Goal: Complete application form

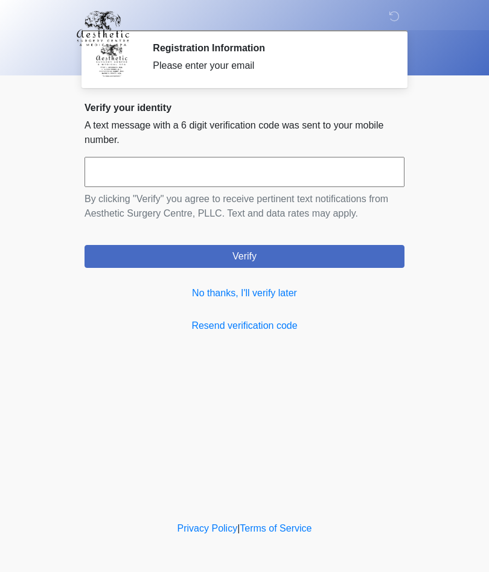
click at [275, 296] on link "No thanks, I'll verify later" at bounding box center [244, 293] width 320 height 14
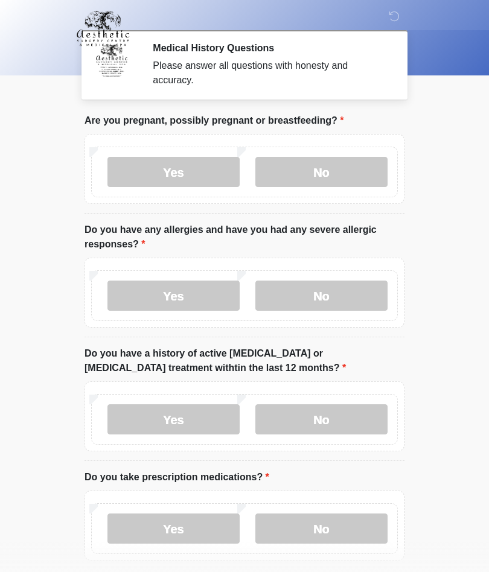
click at [348, 167] on label "No" at bounding box center [321, 172] width 132 height 30
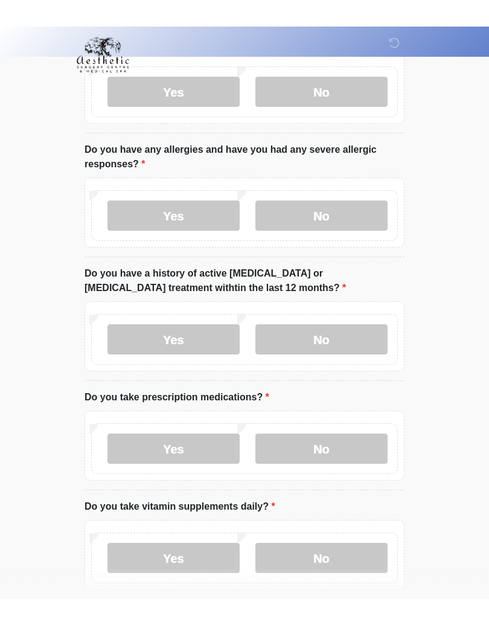
scroll to position [54, 0]
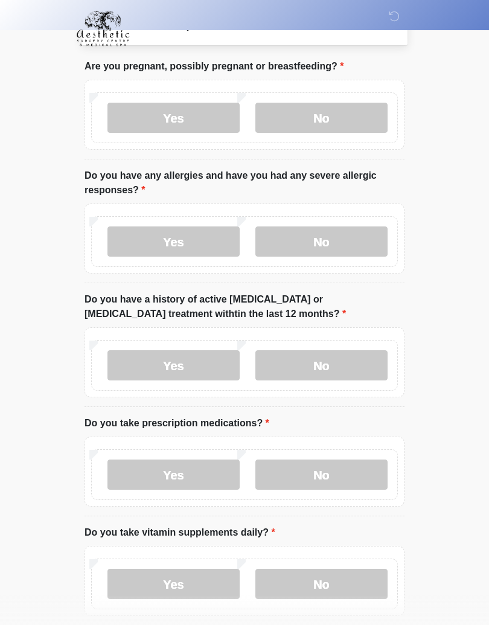
click at [371, 244] on label "No" at bounding box center [321, 241] width 132 height 30
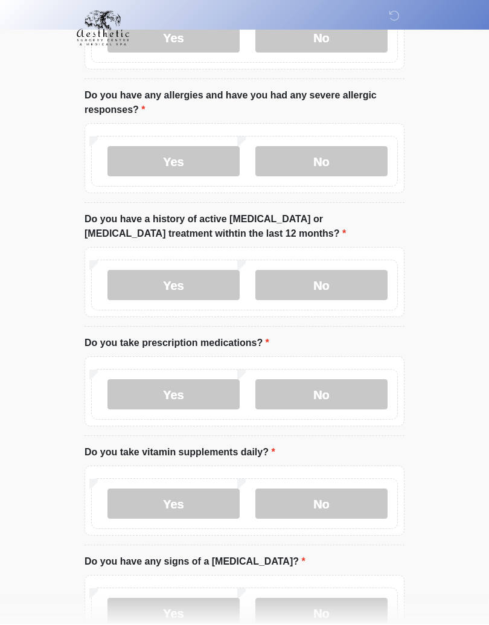
scroll to position [138, 0]
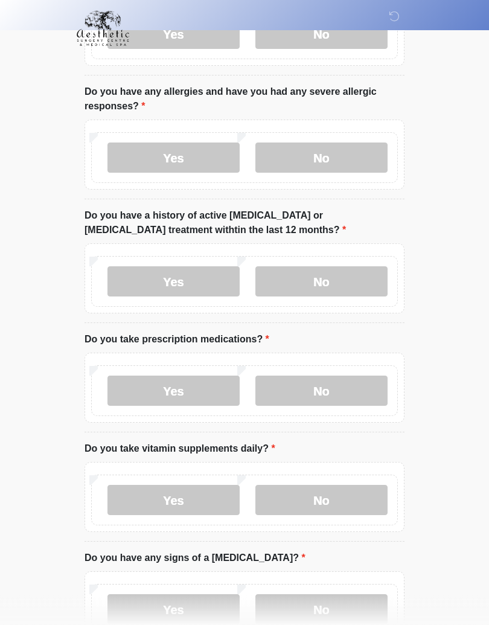
click at [365, 281] on label "No" at bounding box center [321, 282] width 132 height 30
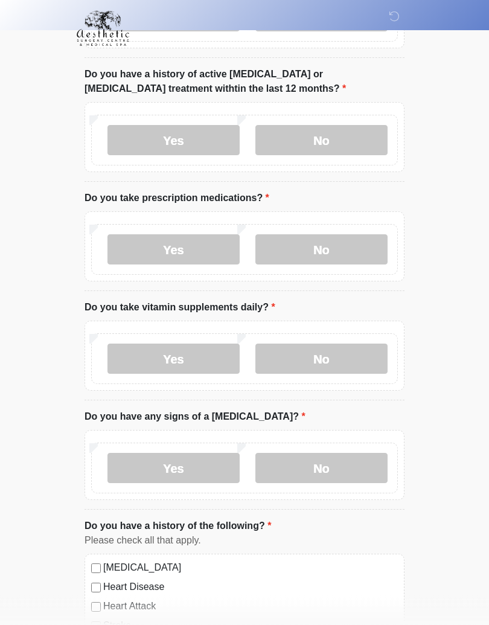
scroll to position [279, 0]
click at [212, 244] on label "Yes" at bounding box center [173, 249] width 132 height 30
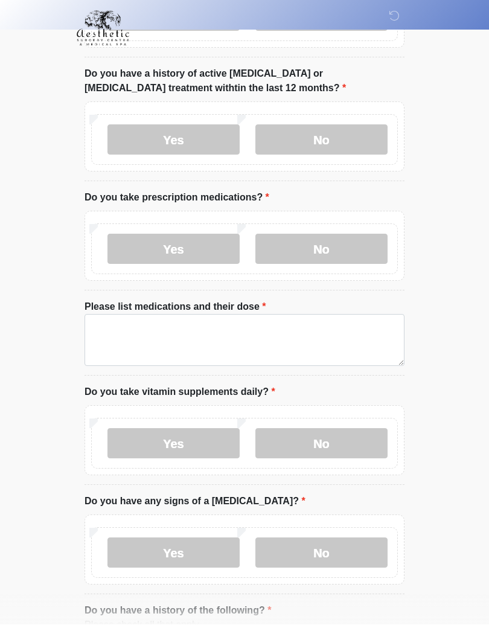
scroll to position [280, 0]
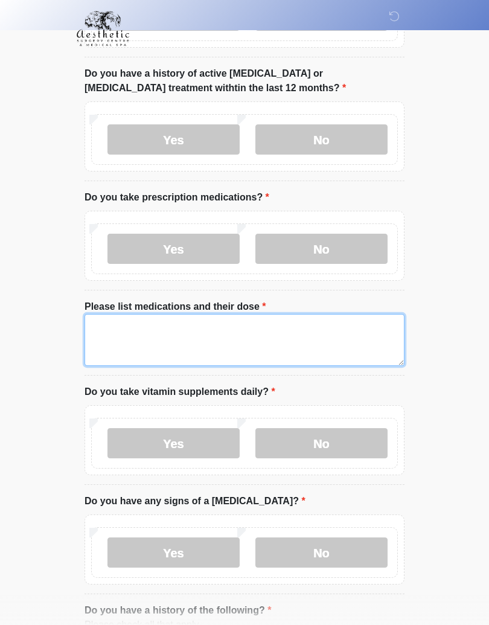
click at [301, 325] on textarea "Please list medications and their dose" at bounding box center [244, 340] width 320 height 52
click at [190, 337] on textarea "**********" at bounding box center [244, 340] width 320 height 52
click at [210, 342] on textarea "**********" at bounding box center [244, 340] width 320 height 52
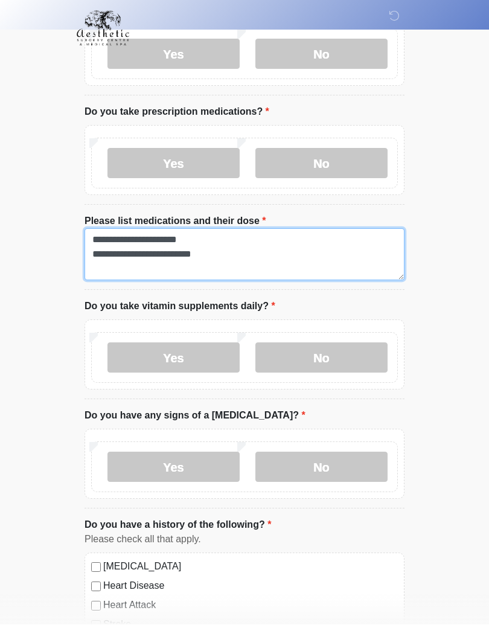
scroll to position [366, 0]
type textarea "**********"
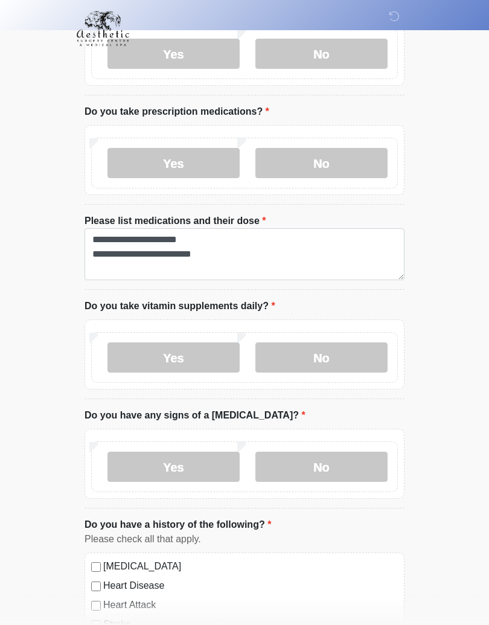
click at [351, 346] on label "No" at bounding box center [321, 357] width 132 height 30
click at [358, 451] on label "No" at bounding box center [321, 466] width 132 height 30
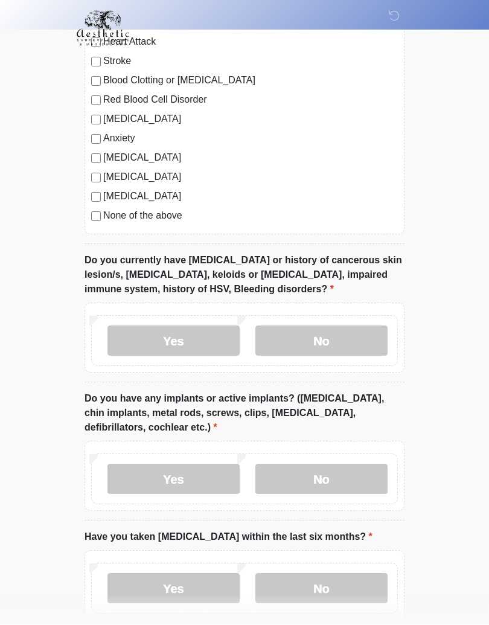
scroll to position [932, 0]
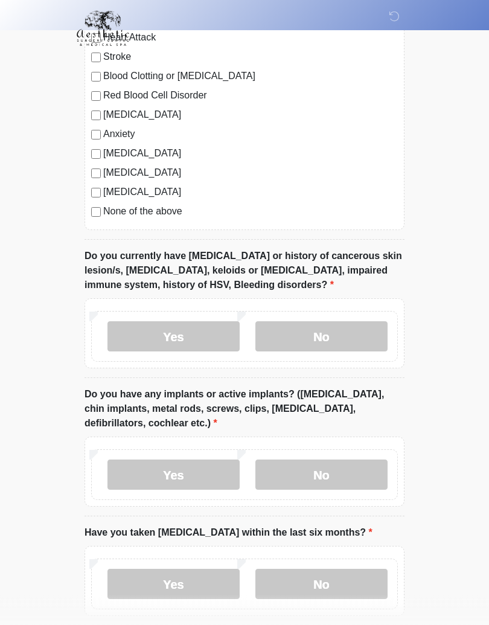
click at [363, 331] on label "No" at bounding box center [321, 337] width 132 height 30
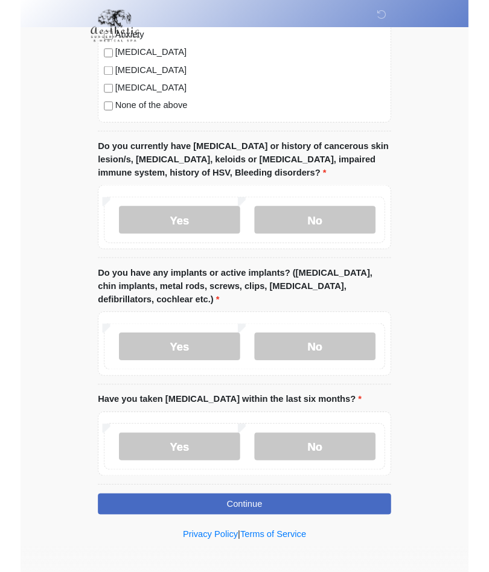
scroll to position [1081, 0]
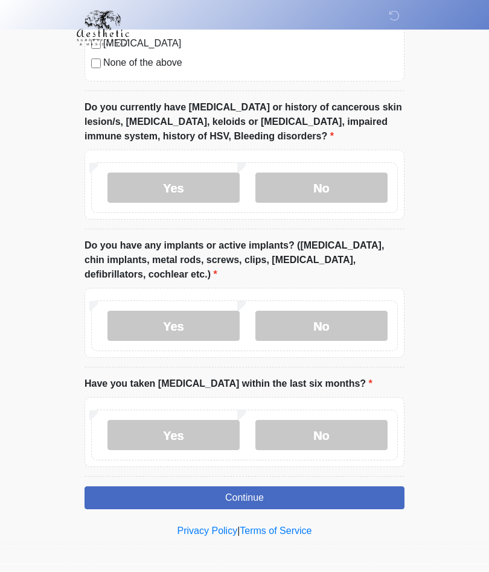
click at [372, 325] on label "No" at bounding box center [321, 326] width 132 height 30
click at [349, 430] on label "No" at bounding box center [321, 436] width 132 height 30
click at [347, 489] on button "Continue" at bounding box center [244, 498] width 320 height 23
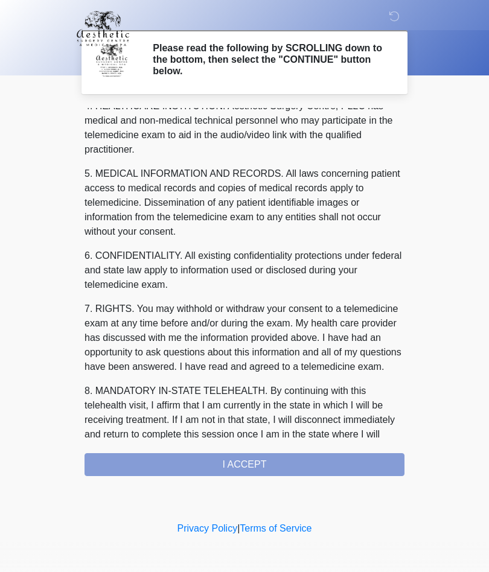
scroll to position [384, 0]
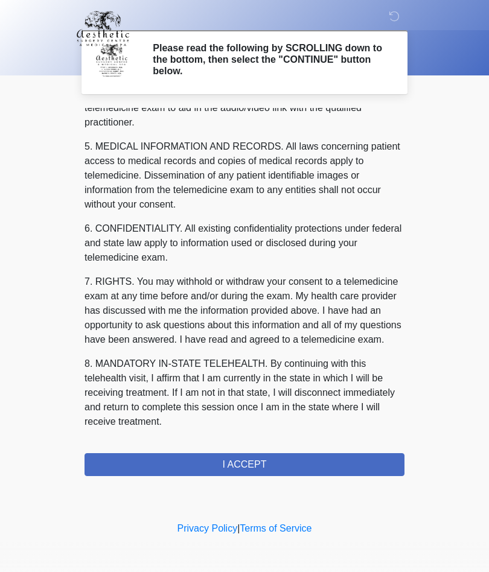
click at [346, 454] on button "I ACCEPT" at bounding box center [244, 464] width 320 height 23
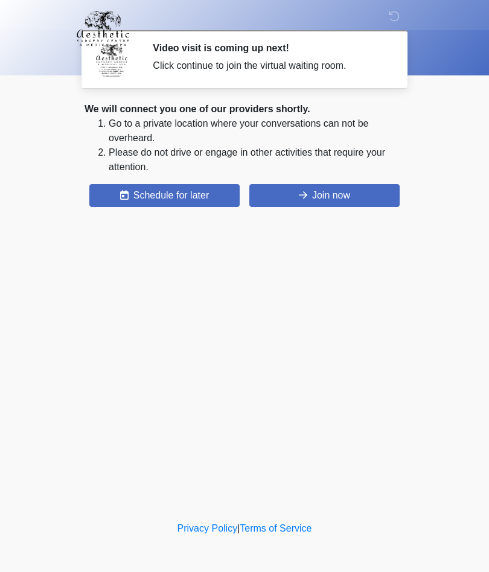
click at [365, 192] on button "Join now" at bounding box center [324, 195] width 150 height 23
